Goal: Transaction & Acquisition: Purchase product/service

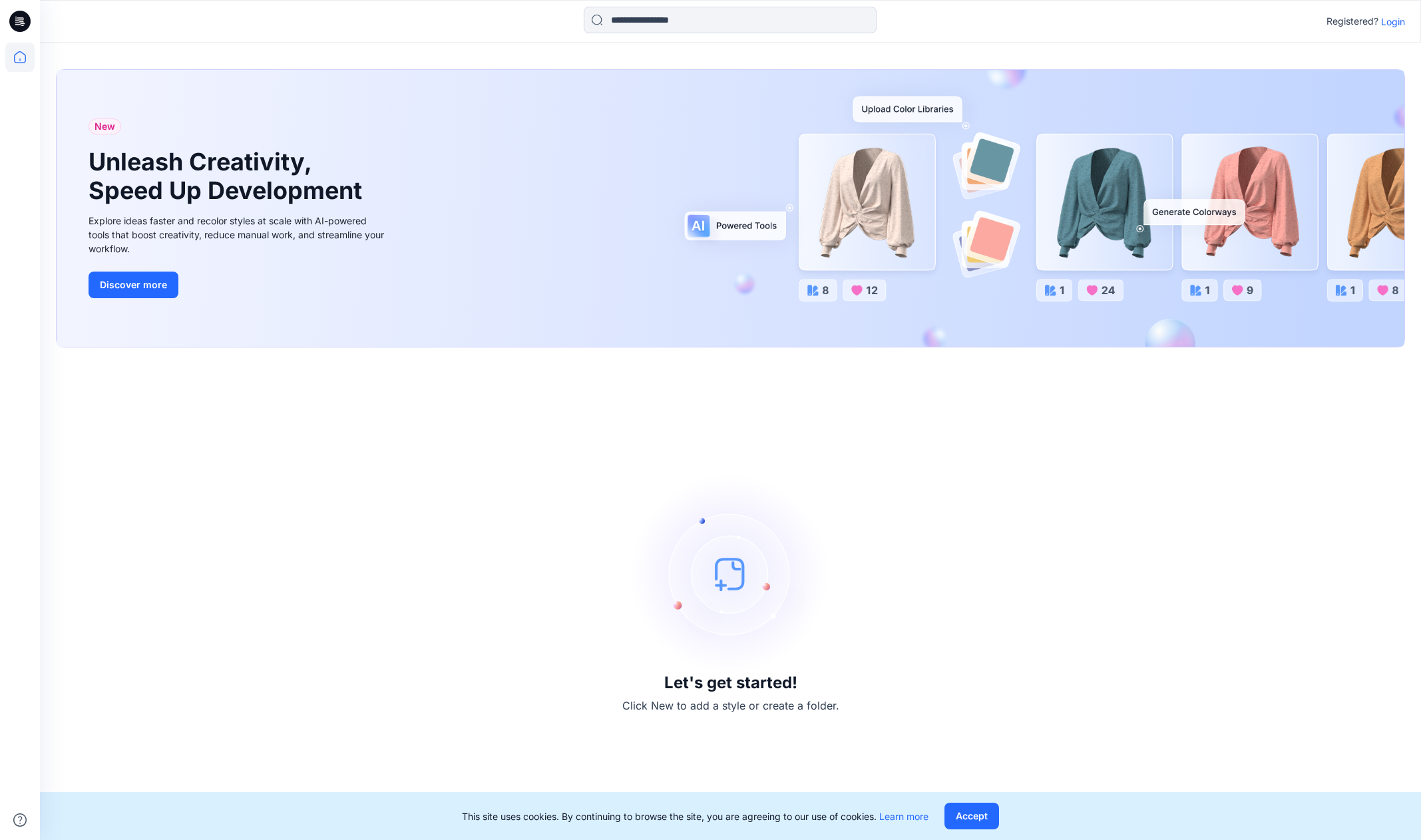
click at [1388, 22] on p "Login" at bounding box center [1393, 22] width 24 height 14
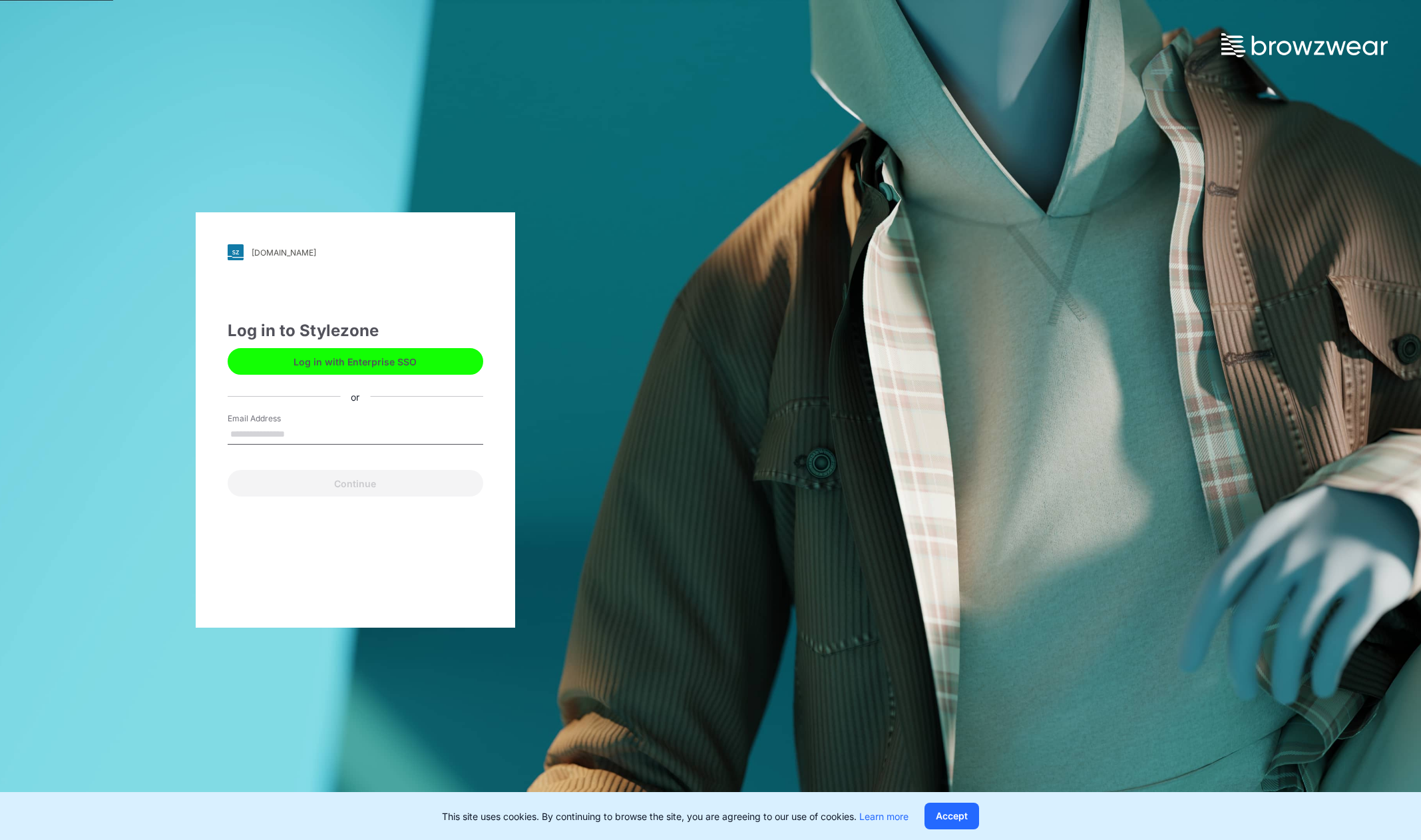
click at [285, 435] on input "Email Address" at bounding box center [356, 434] width 256 height 20
type input "**********"
click at [349, 483] on button "Continue" at bounding box center [356, 483] width 256 height 26
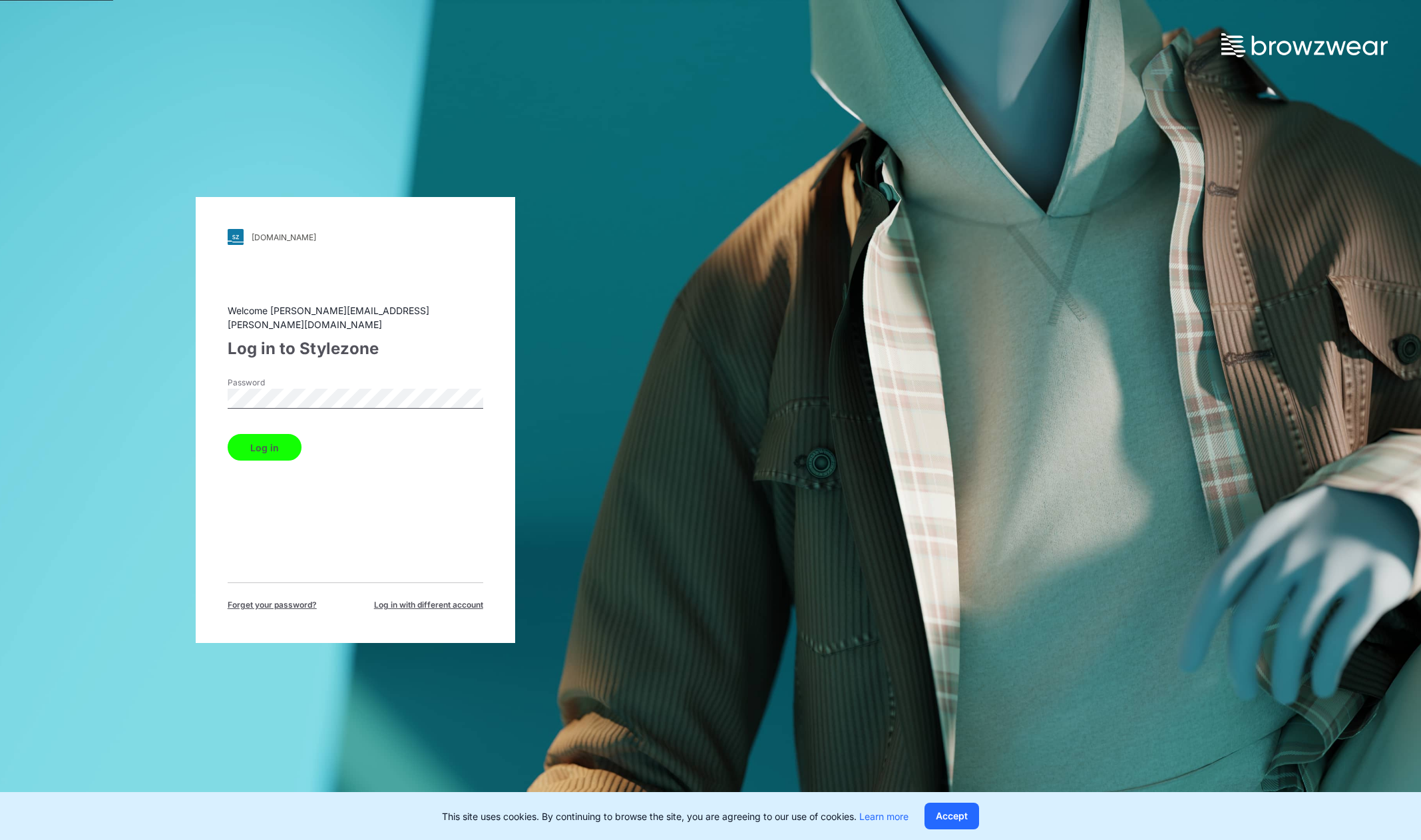
click at [266, 445] on button "Log in" at bounding box center [265, 447] width 74 height 26
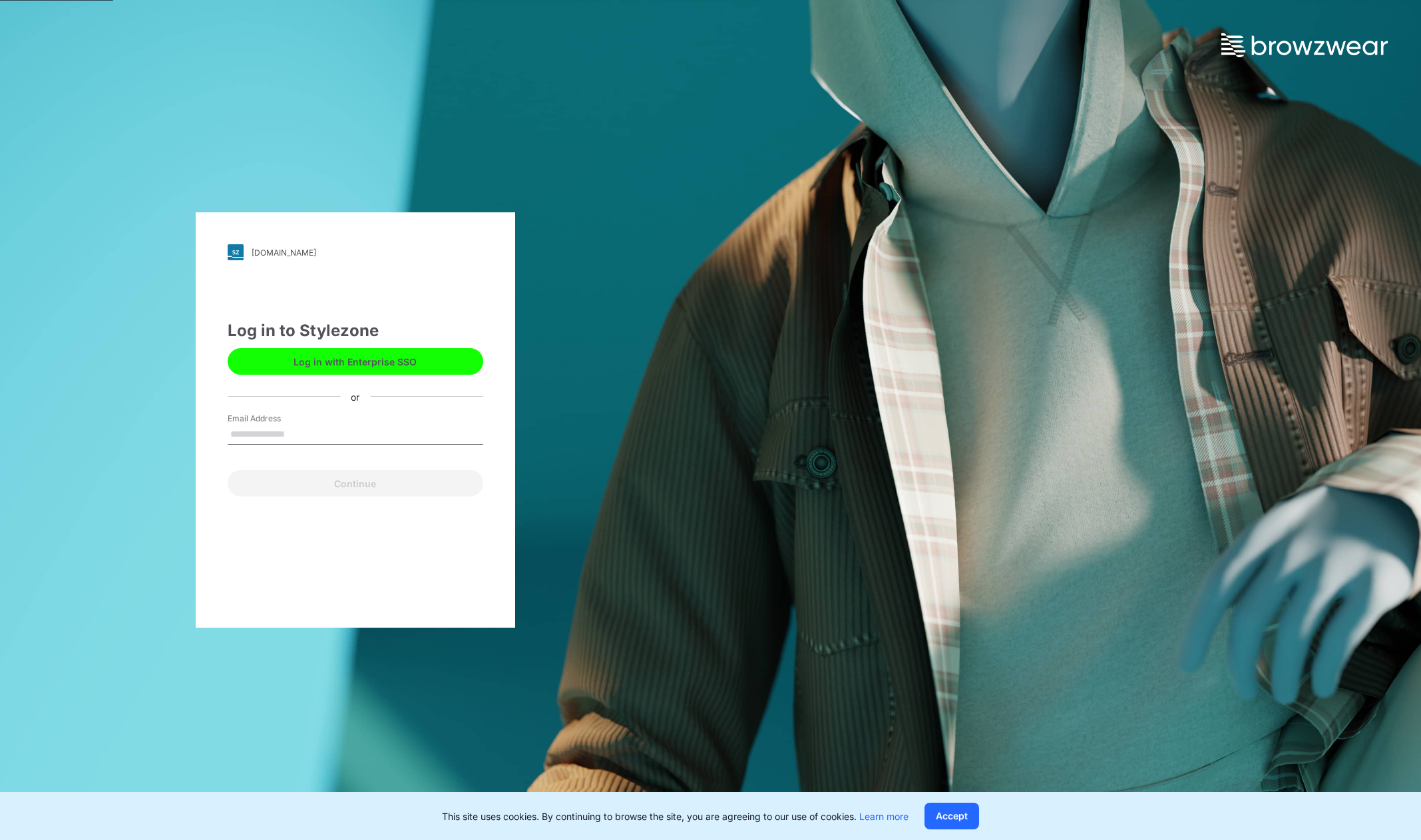
click at [287, 438] on input "Email Address" at bounding box center [356, 434] width 256 height 20
type input "**********"
click at [329, 481] on button "Continue" at bounding box center [356, 483] width 256 height 26
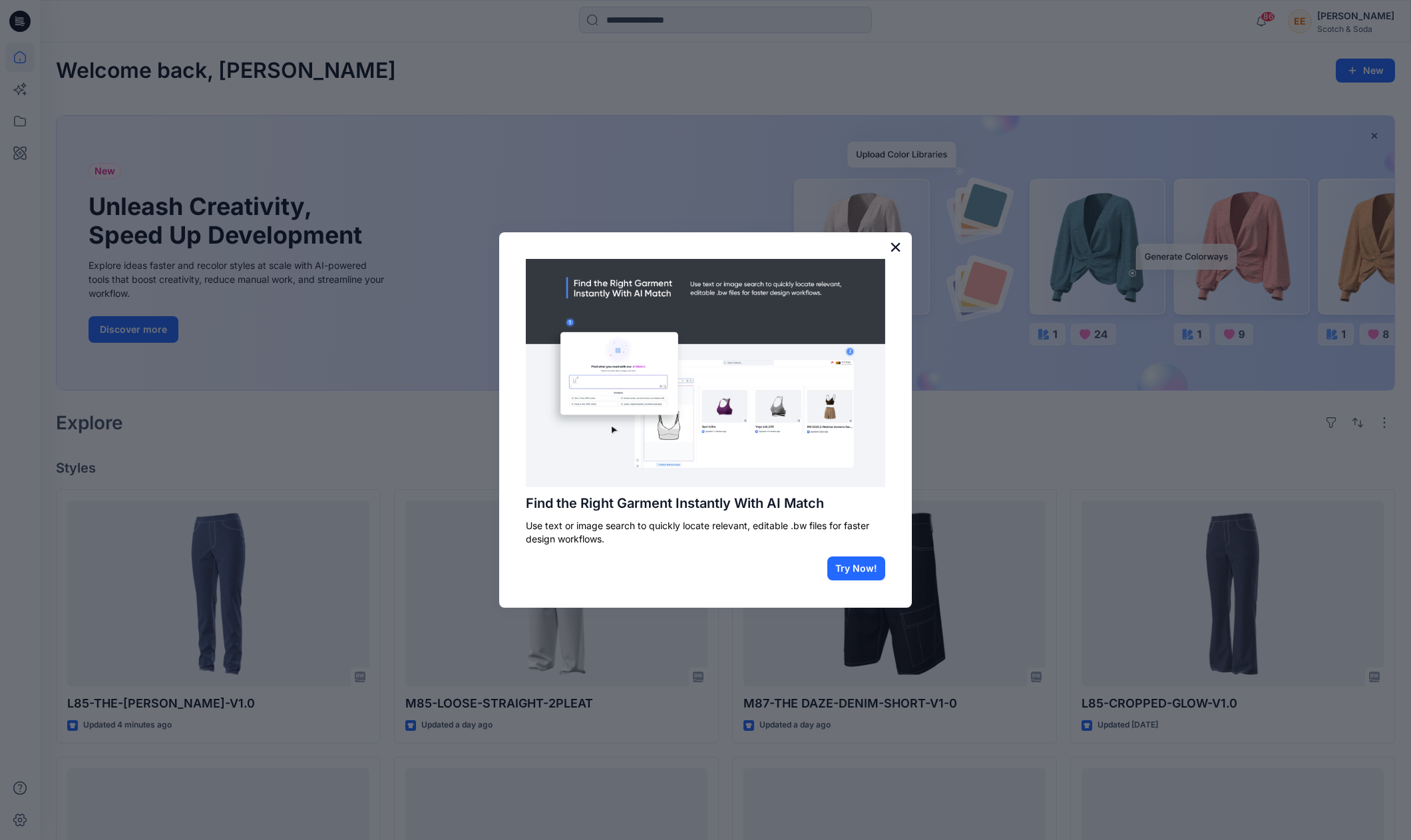
click at [896, 247] on button "×" at bounding box center [895, 247] width 13 height 22
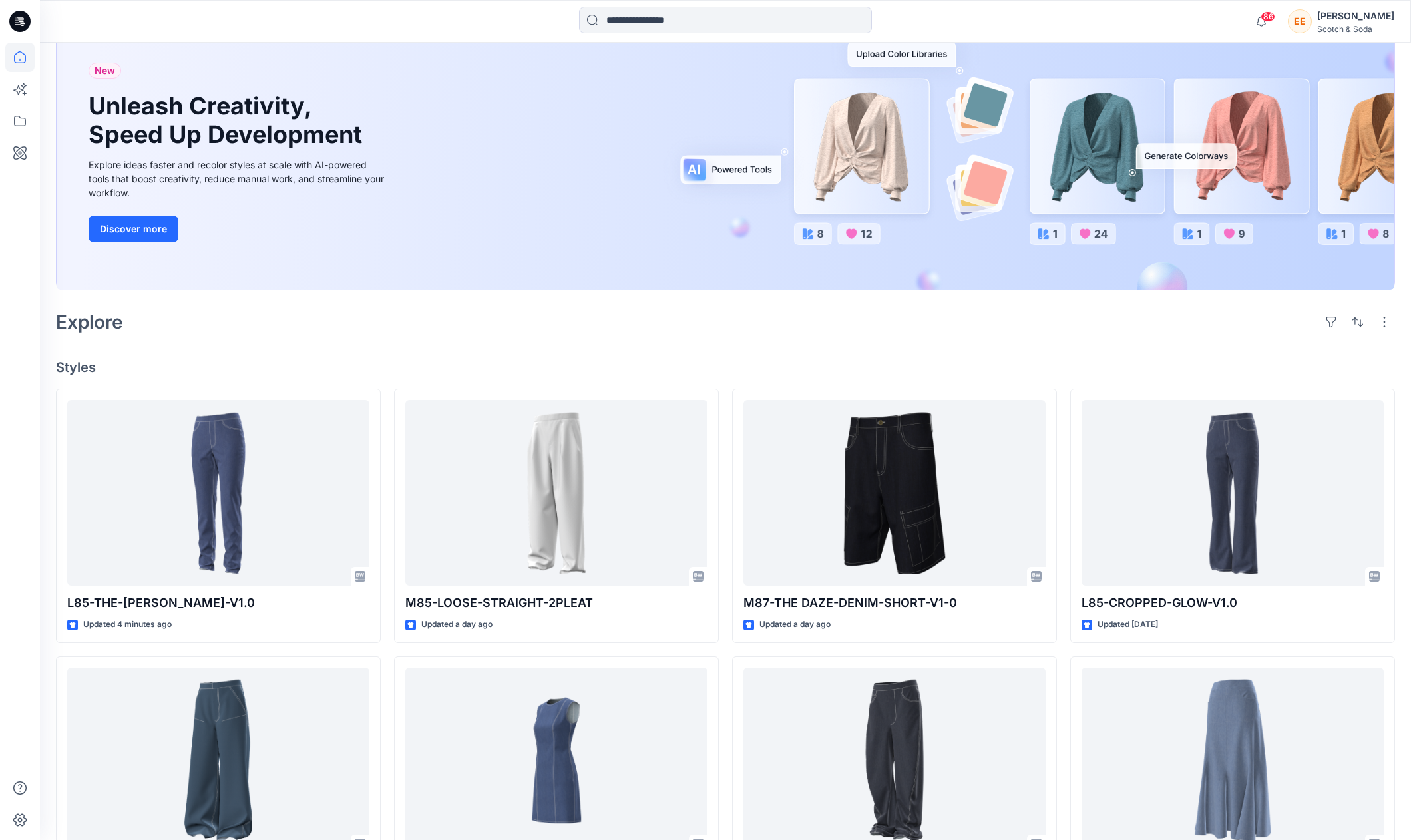
scroll to position [133, 0]
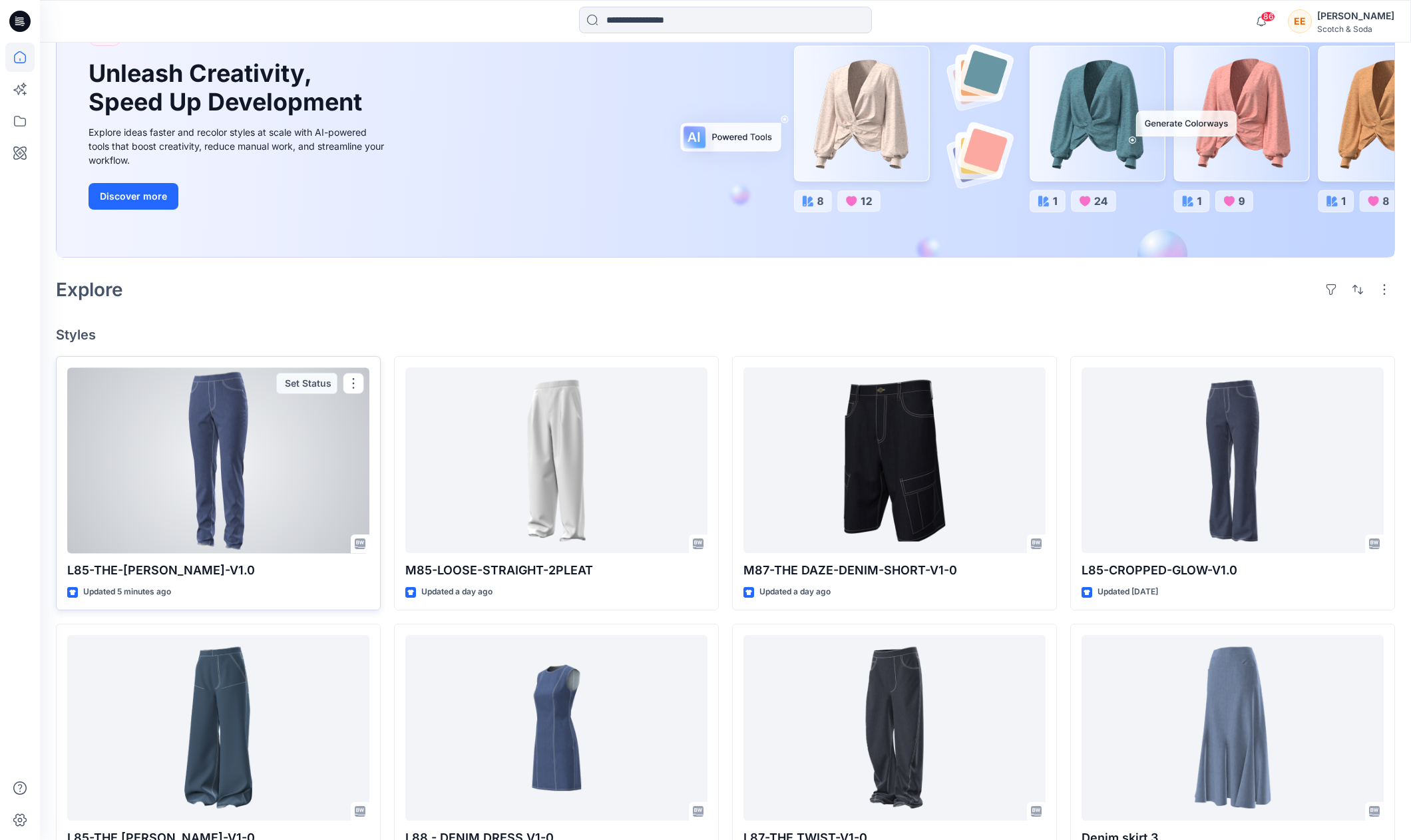
click at [236, 434] on div at bounding box center [218, 460] width 302 height 186
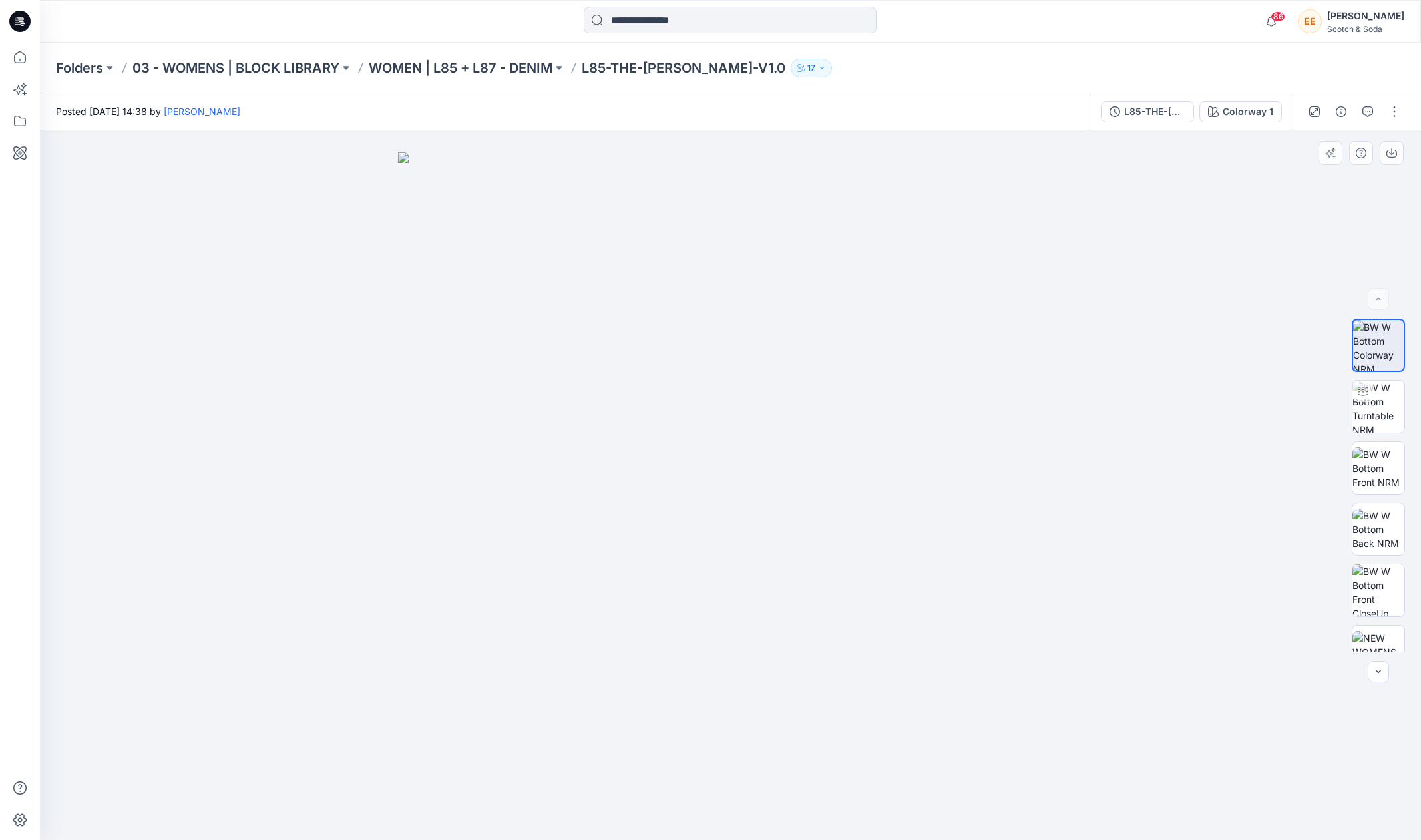
drag, startPoint x: 824, startPoint y: 346, endPoint x: 730, endPoint y: 329, distance: 95.5
click at [728, 332] on img at bounding box center [731, 495] width 666 height 687
drag, startPoint x: 739, startPoint y: 324, endPoint x: 640, endPoint y: 321, distance: 99.0
click at [638, 321] on img at bounding box center [731, 495] width 666 height 687
click at [1379, 399] on img at bounding box center [1378, 406] width 52 height 52
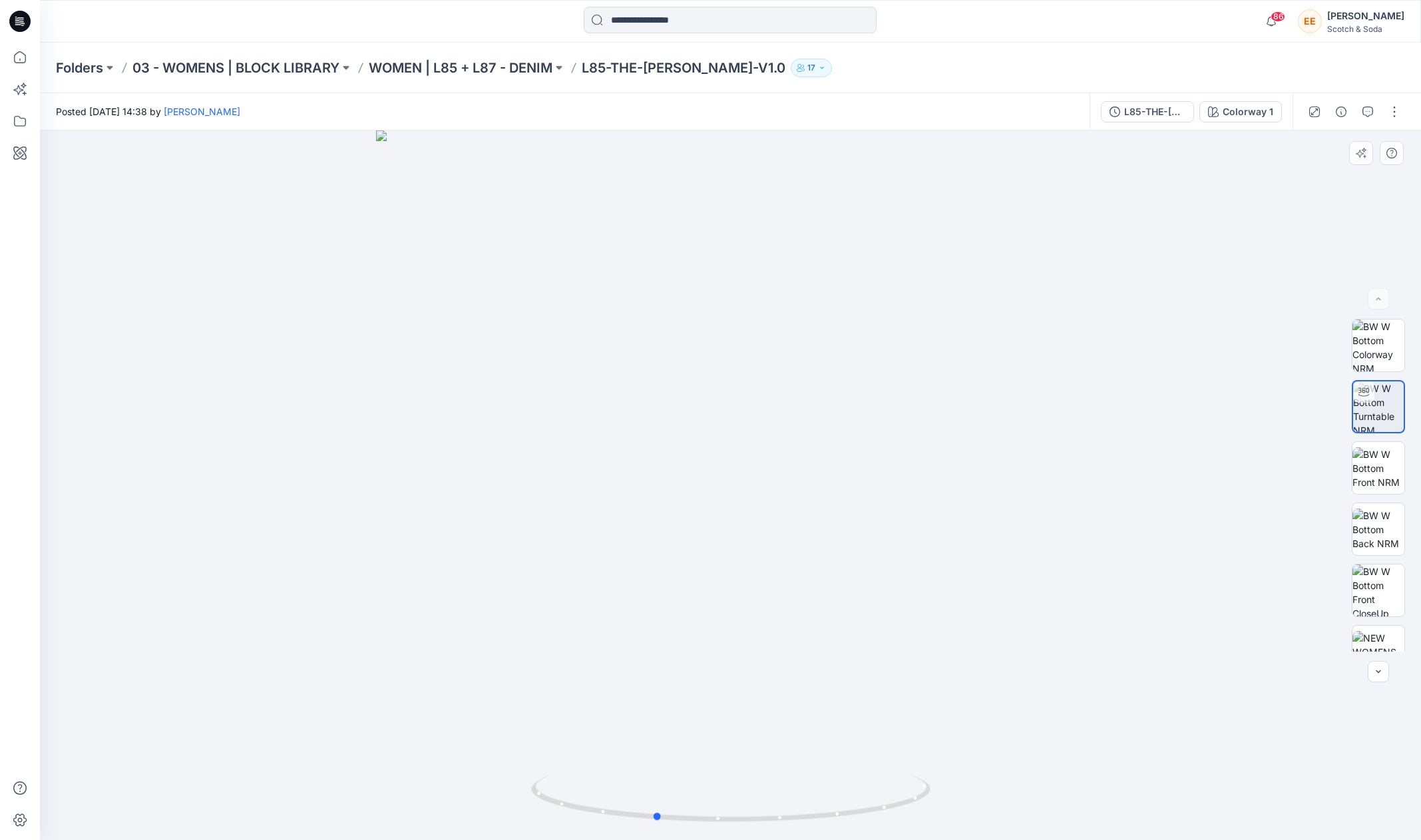
drag, startPoint x: 762, startPoint y: 360, endPoint x: 685, endPoint y: 379, distance: 79.3
click at [685, 379] on div at bounding box center [730, 485] width 1381 height 709
drag, startPoint x: 734, startPoint y: 420, endPoint x: 634, endPoint y: 427, distance: 100.2
click at [634, 439] on div at bounding box center [730, 485] width 1381 height 709
